Goal: Book appointment/travel/reservation

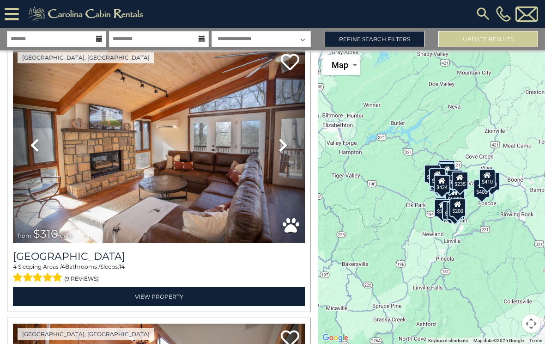
scroll to position [2802, 0]
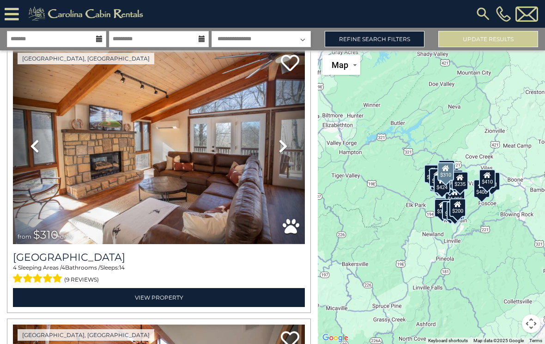
click at [282, 141] on icon at bounding box center [283, 146] width 9 height 15
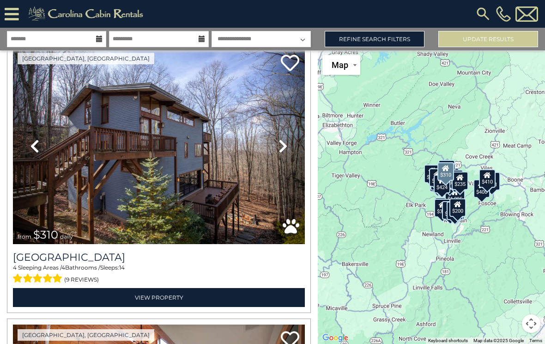
click at [279, 148] on icon at bounding box center [283, 146] width 9 height 15
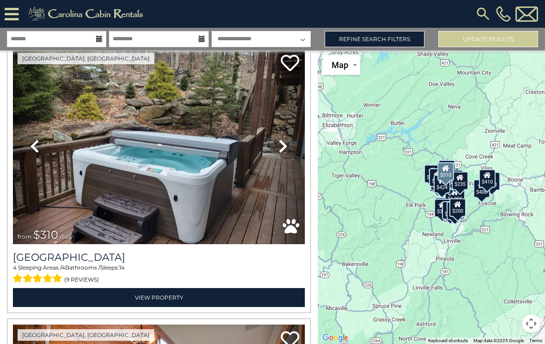
click at [275, 144] on link "Next" at bounding box center [283, 146] width 44 height 196
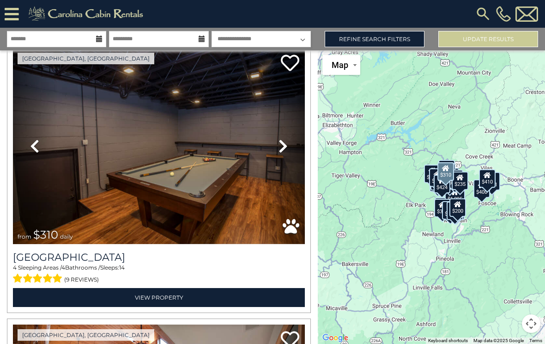
click at [276, 147] on link "Next" at bounding box center [283, 146] width 44 height 196
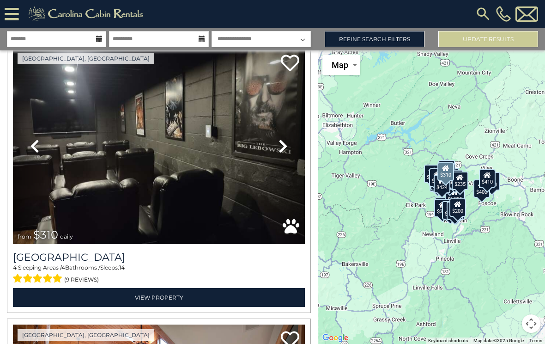
click at [278, 147] on link "Next" at bounding box center [283, 146] width 44 height 196
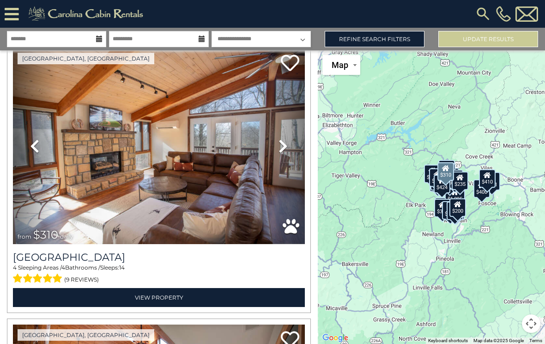
click at [281, 145] on icon at bounding box center [283, 146] width 9 height 15
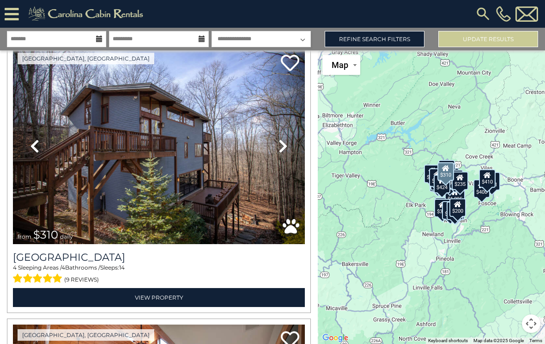
click at [279, 144] on icon at bounding box center [283, 146] width 9 height 15
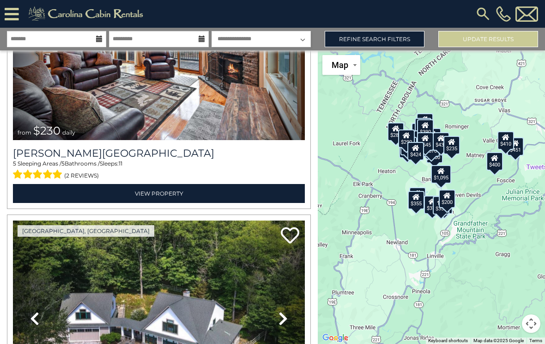
scroll to position [3182, 0]
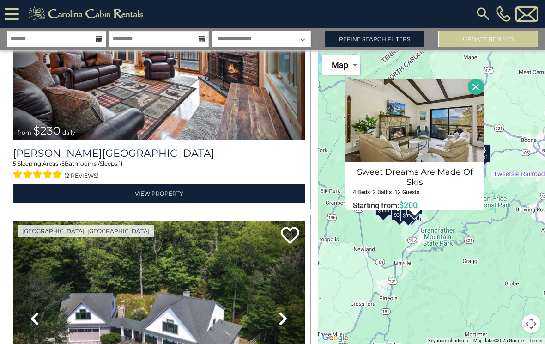
click at [476, 82] on button "Close" at bounding box center [476, 87] width 16 height 16
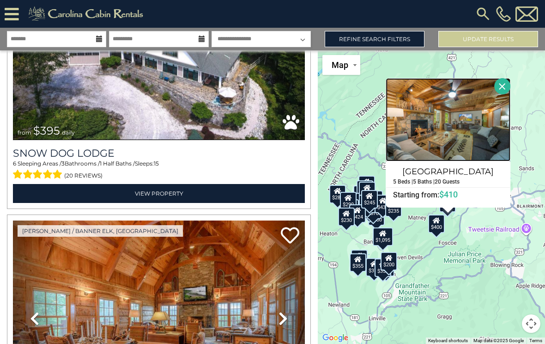
click at [413, 121] on img at bounding box center [448, 119] width 125 height 83
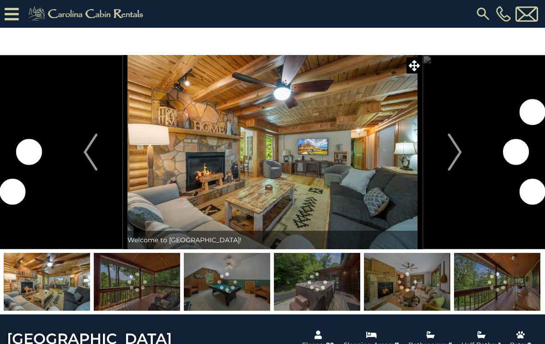
click at [456, 146] on img "Next" at bounding box center [455, 152] width 14 height 37
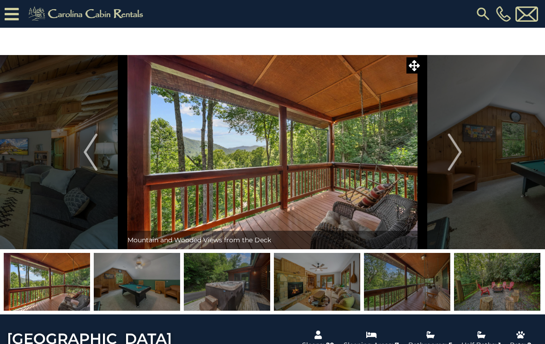
click at [452, 150] on img "Next" at bounding box center [455, 152] width 14 height 37
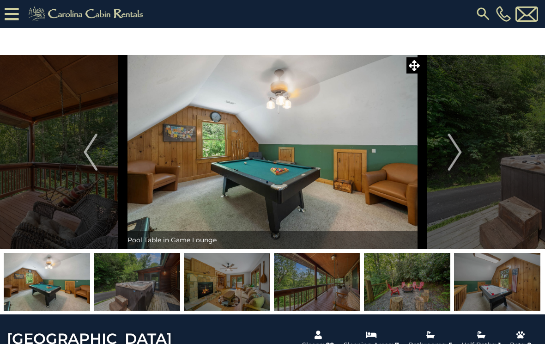
click at [455, 147] on img "Next" at bounding box center [455, 152] width 14 height 37
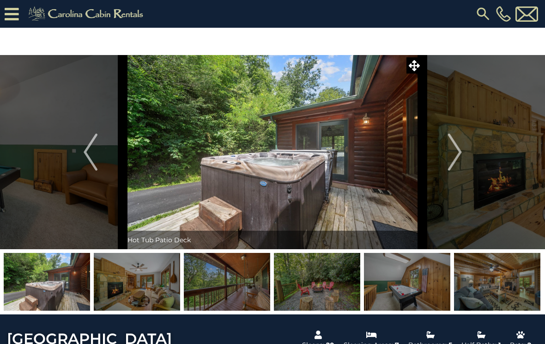
click at [454, 146] on img "Next" at bounding box center [455, 152] width 14 height 37
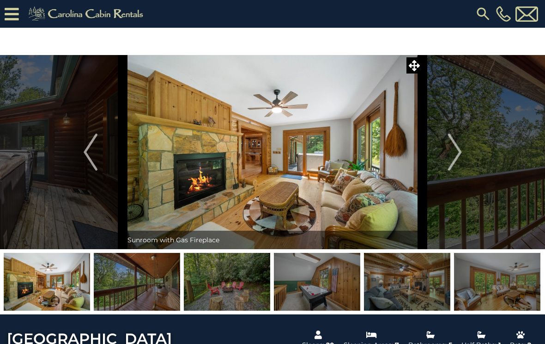
click at [455, 145] on img "Next" at bounding box center [455, 152] width 14 height 37
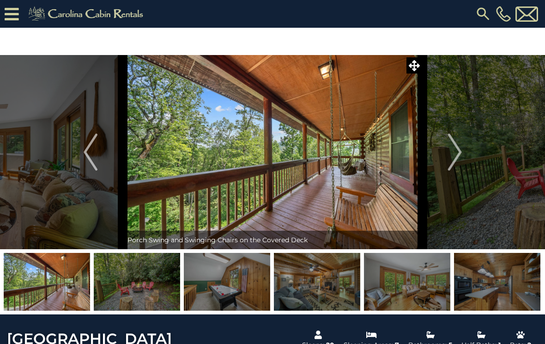
click at [456, 145] on img "Next" at bounding box center [455, 152] width 14 height 37
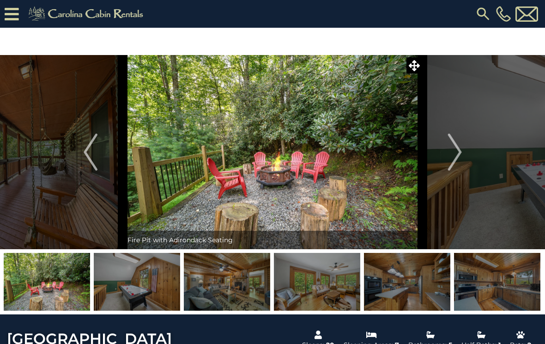
click at [452, 145] on img "Next" at bounding box center [455, 152] width 14 height 37
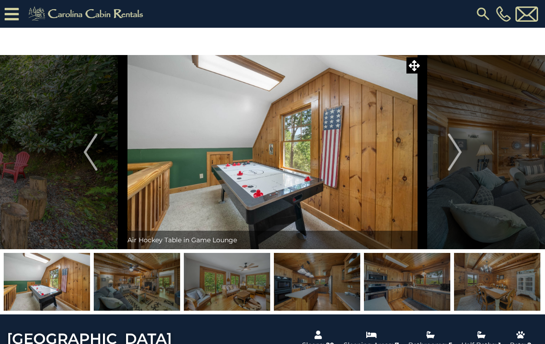
click at [453, 146] on img "Next" at bounding box center [455, 152] width 14 height 37
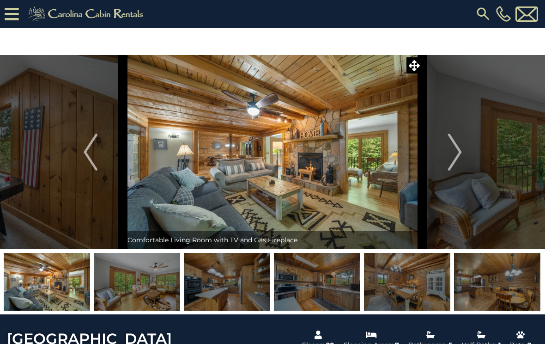
click at [454, 144] on img "Next" at bounding box center [455, 152] width 14 height 37
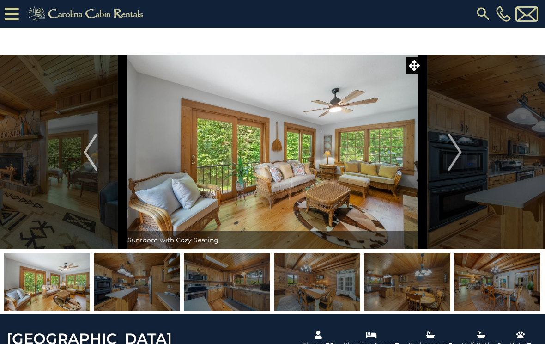
click at [454, 144] on img "Next" at bounding box center [455, 152] width 14 height 37
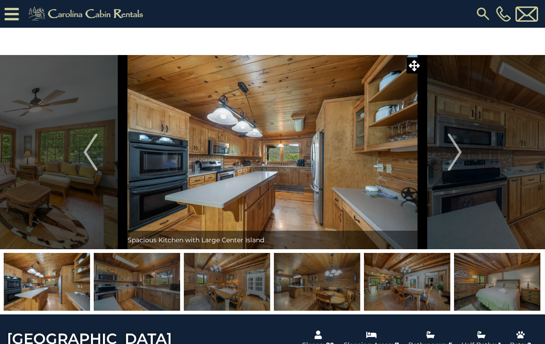
click at [452, 143] on img "Next" at bounding box center [455, 152] width 14 height 37
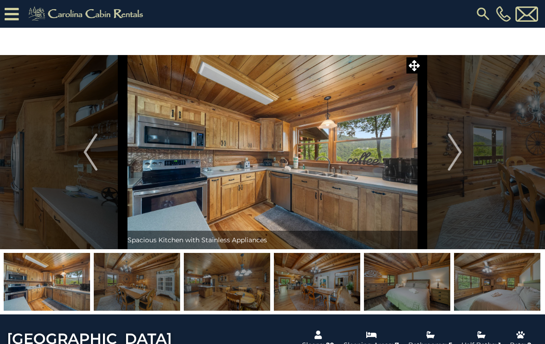
click at [452, 143] on img "Next" at bounding box center [455, 152] width 14 height 37
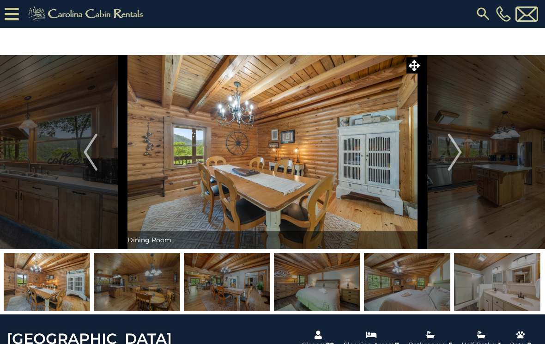
click at [453, 142] on img "Next" at bounding box center [455, 152] width 14 height 37
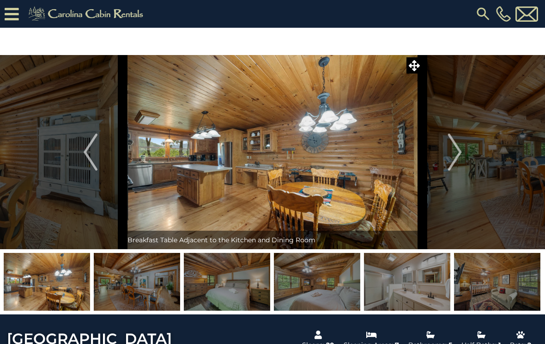
click at [451, 143] on img "Next" at bounding box center [455, 152] width 14 height 37
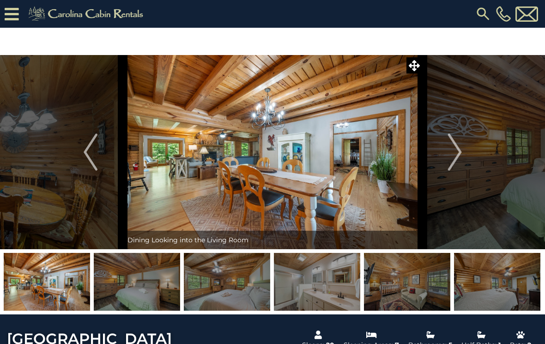
click at [452, 143] on img "Next" at bounding box center [455, 152] width 14 height 37
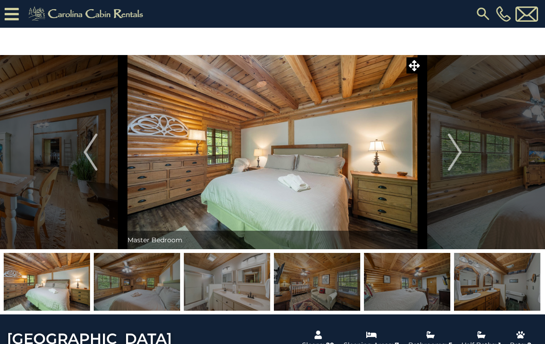
click at [453, 143] on img "Next" at bounding box center [455, 152] width 14 height 37
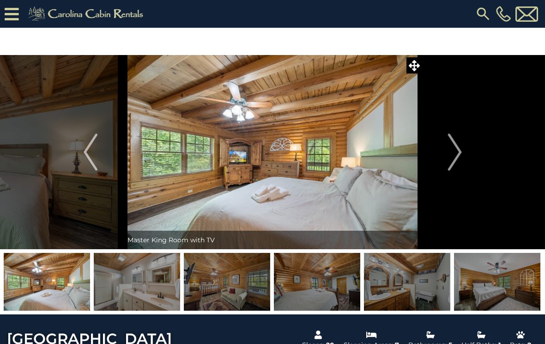
click at [453, 143] on img "Next" at bounding box center [455, 152] width 14 height 37
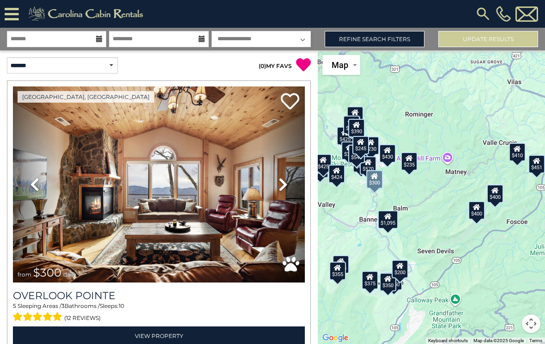
click at [80, 195] on img at bounding box center [159, 184] width 292 height 196
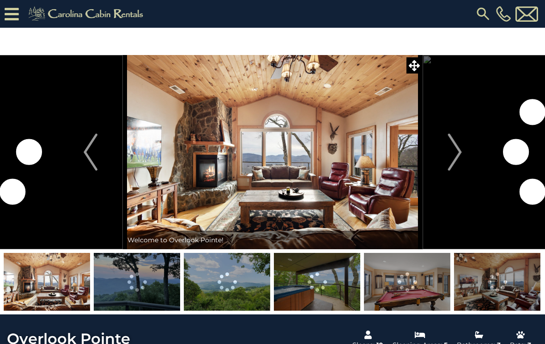
click at [450, 151] on img "Next" at bounding box center [455, 152] width 14 height 37
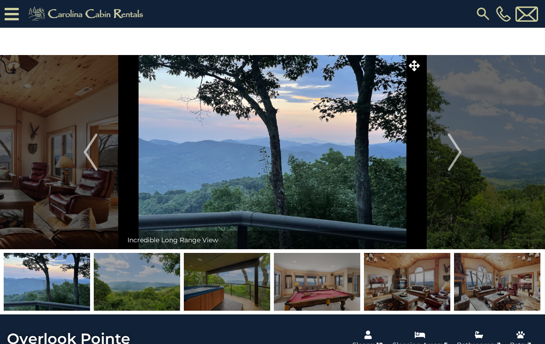
click at [447, 153] on button "Next" at bounding box center [455, 152] width 65 height 194
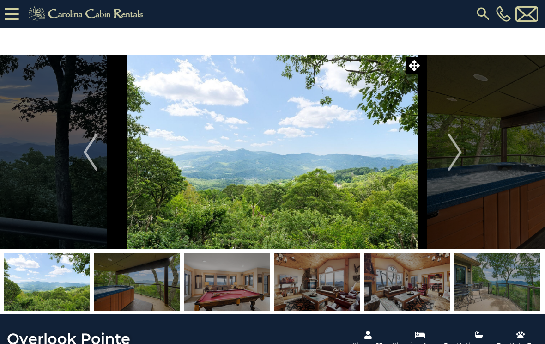
click at [448, 152] on button "Next" at bounding box center [455, 152] width 65 height 194
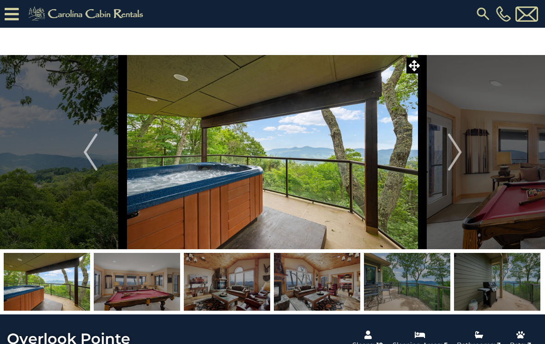
click at [453, 146] on img "Next" at bounding box center [455, 152] width 14 height 37
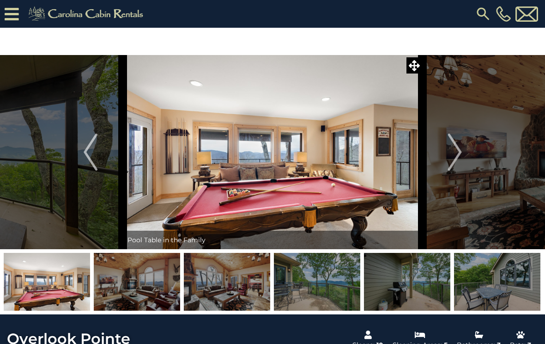
click at [459, 152] on img "Next" at bounding box center [455, 152] width 14 height 37
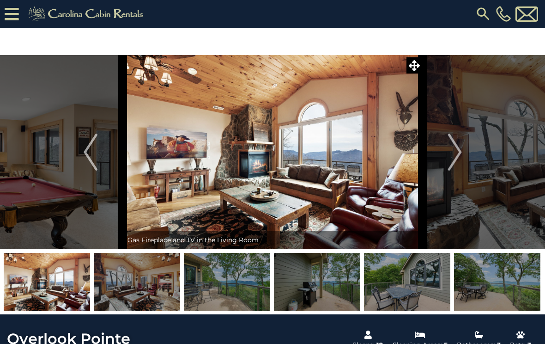
click at [446, 145] on button "Next" at bounding box center [455, 152] width 65 height 194
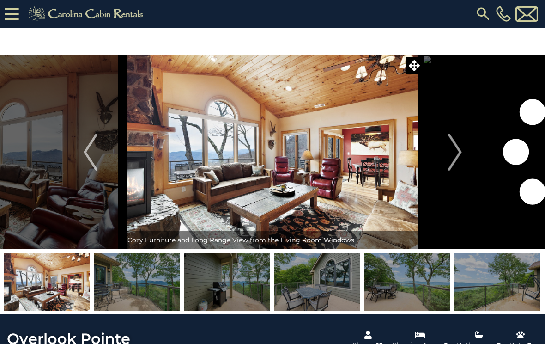
click at [446, 146] on button "Next" at bounding box center [455, 152] width 65 height 194
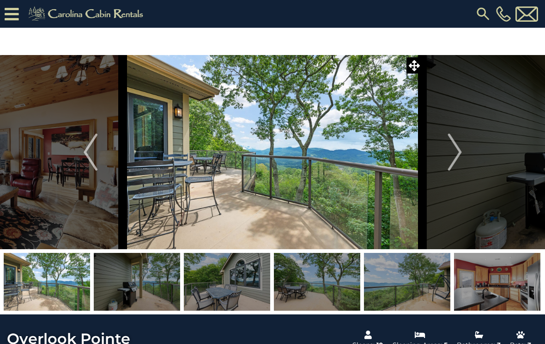
click at [440, 148] on button "Next" at bounding box center [455, 152] width 65 height 194
